Goal: Transaction & Acquisition: Purchase product/service

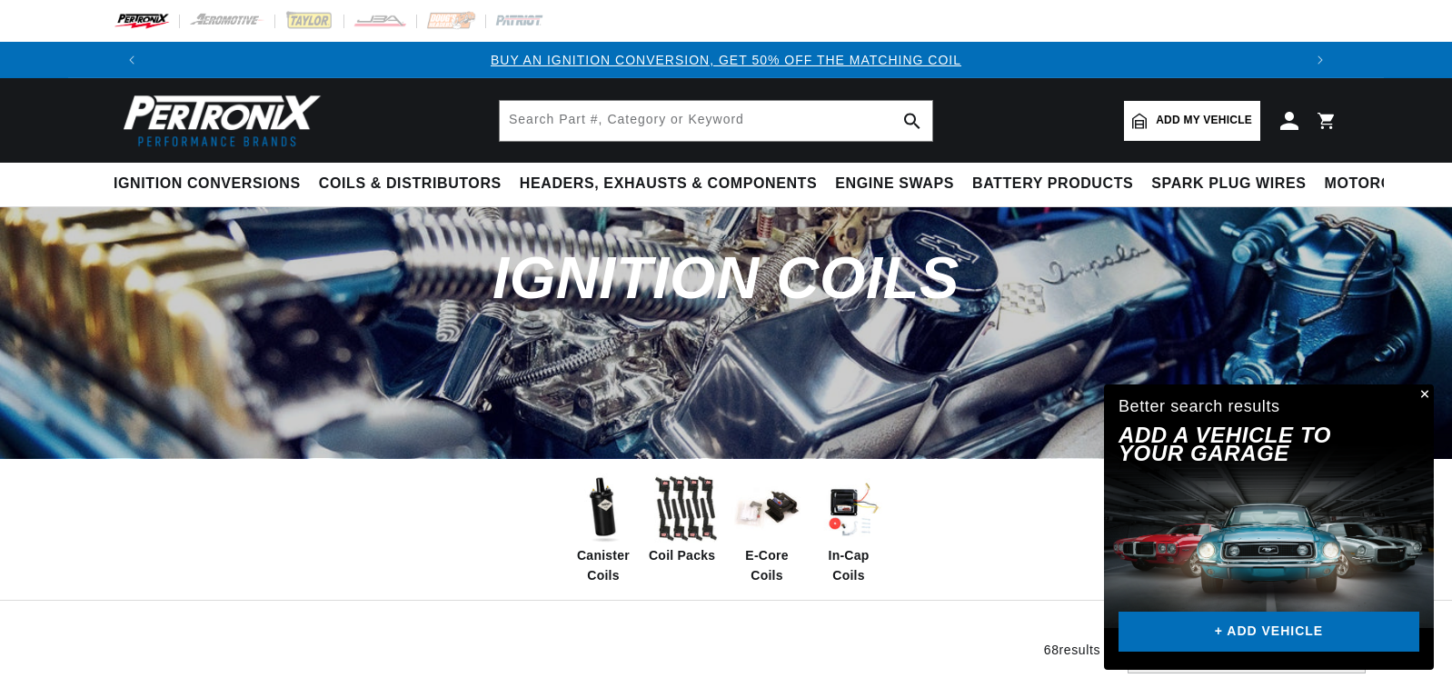
scroll to position [375, 0]
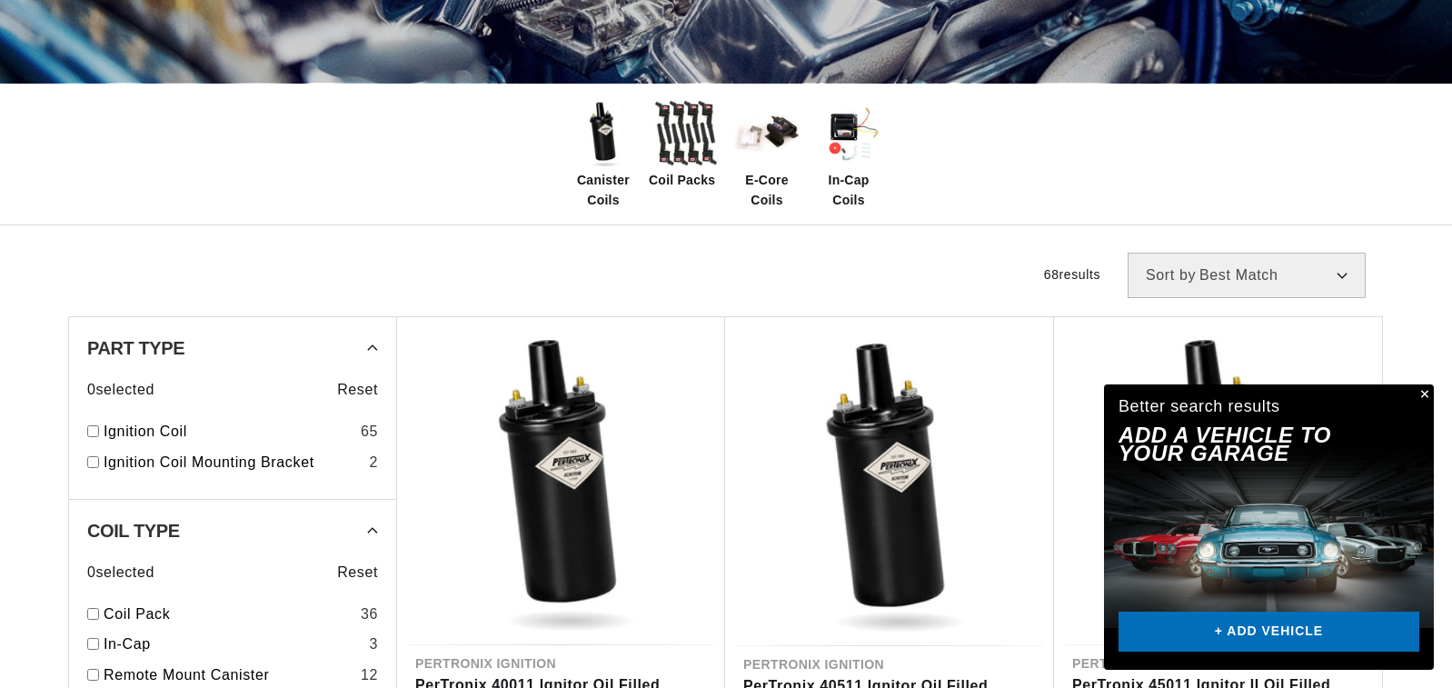
click at [1423, 394] on button "Close" at bounding box center [1423, 395] width 22 height 22
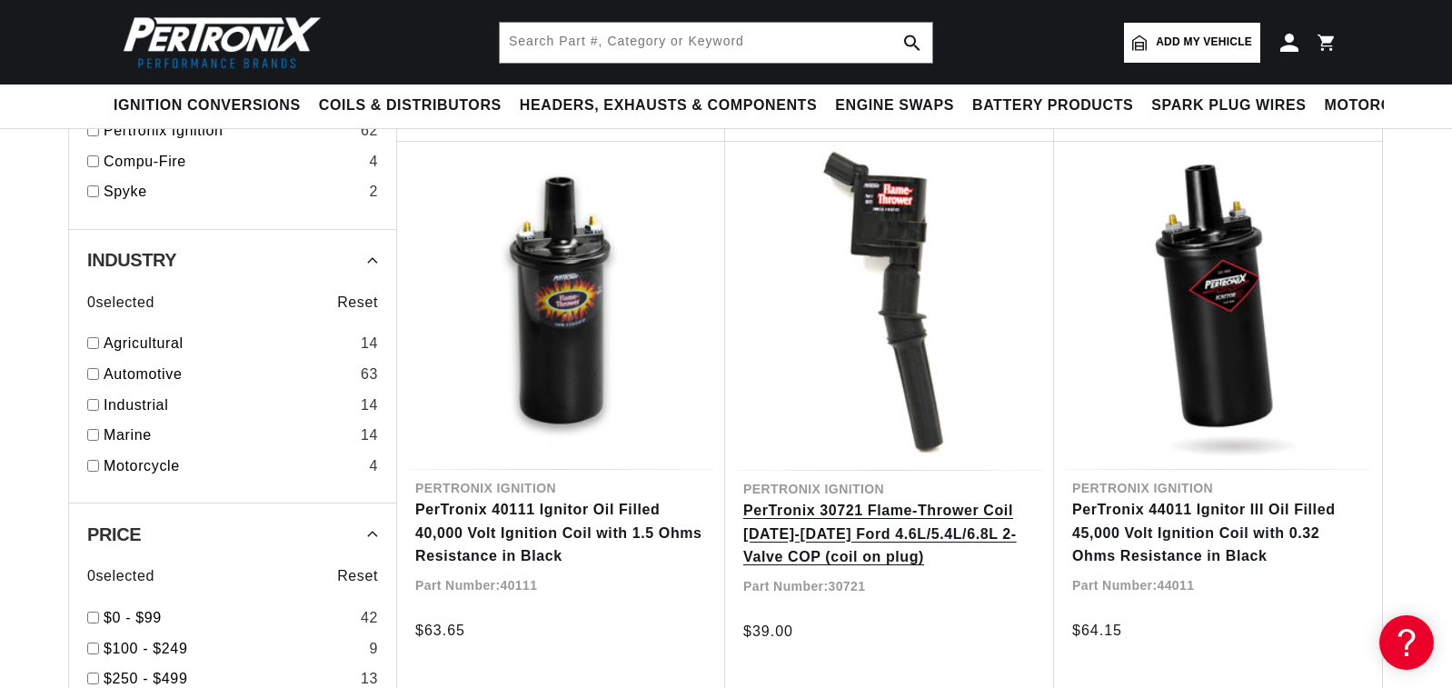
scroll to position [0, 0]
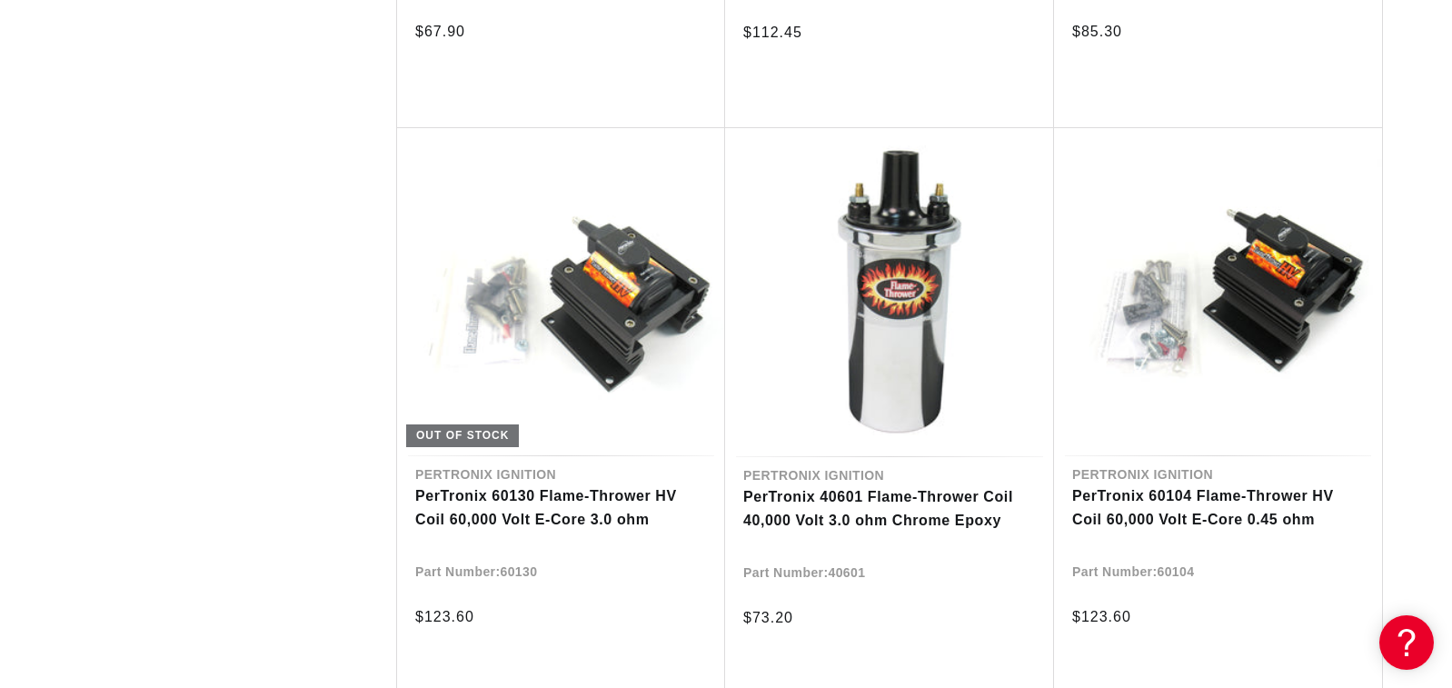
scroll to position [0, 2304]
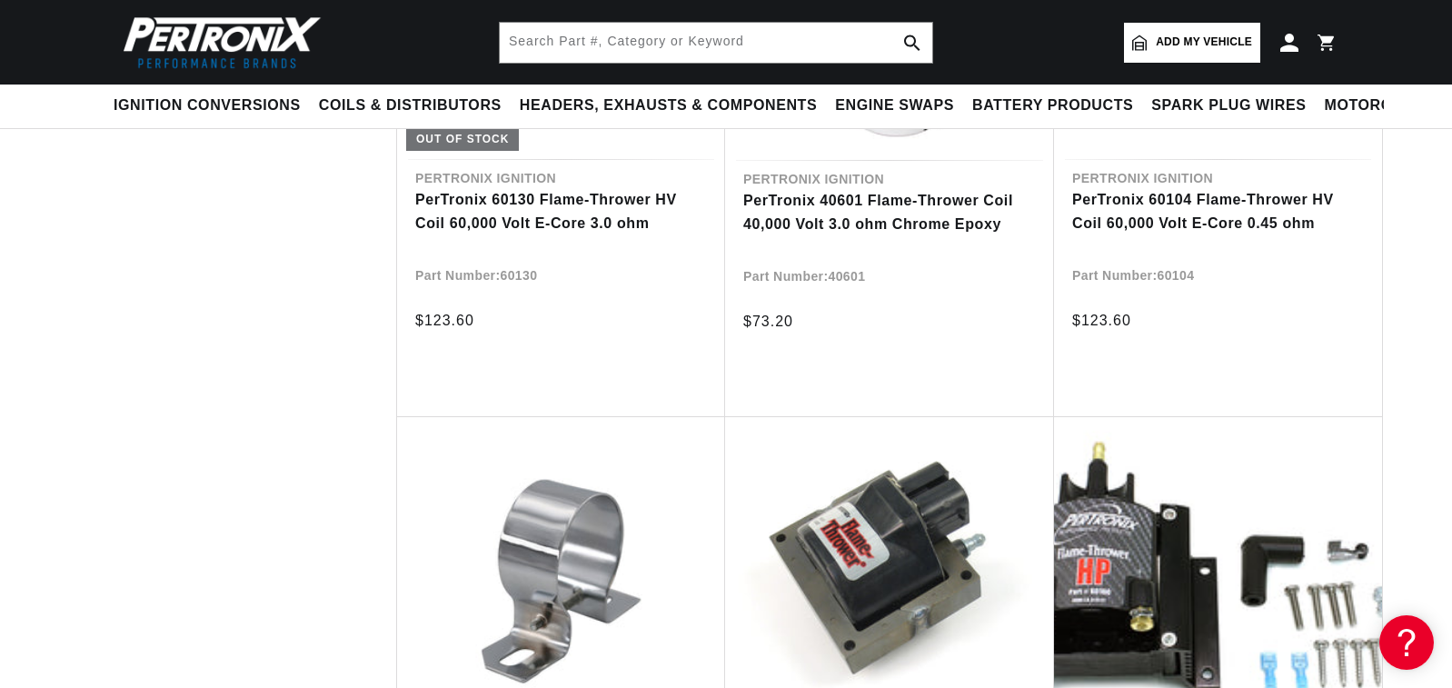
scroll to position [4663, 0]
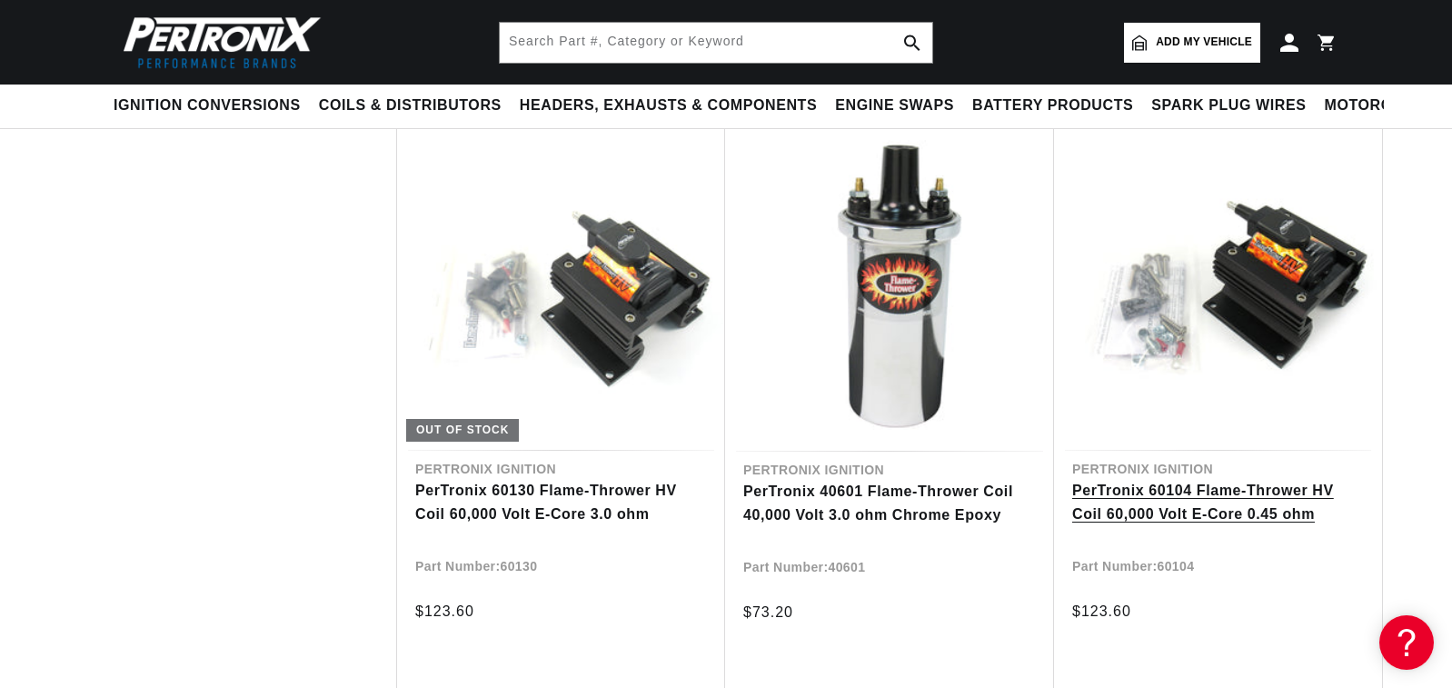
click at [1270, 479] on link "PerTronix 60104 Flame-Thrower HV Coil 60,000 Volt E-Core 0.45 ohm" at bounding box center [1218, 502] width 292 height 46
